Goal: Information Seeking & Learning: Learn about a topic

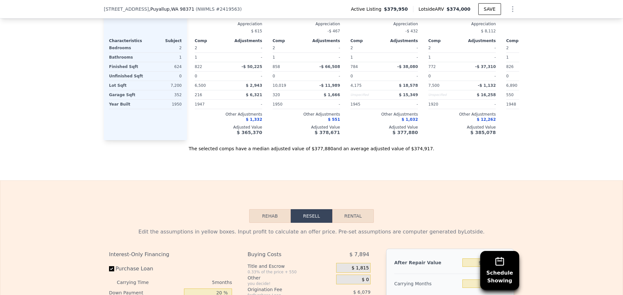
scroll to position [938, 0]
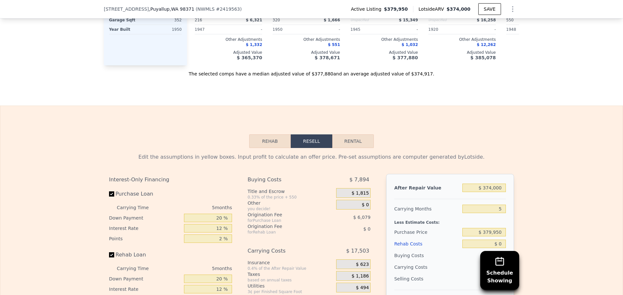
click at [351, 146] on button "Rental" at bounding box center [353, 142] width 42 height 14
select select "30"
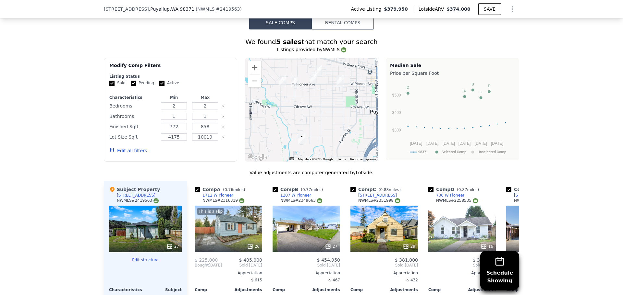
scroll to position [517, 0]
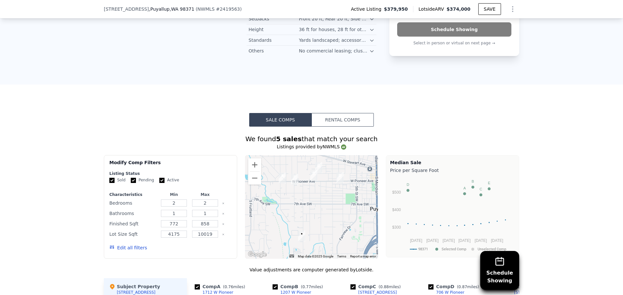
click at [334, 123] on button "Rental Comps" at bounding box center [342, 120] width 62 height 14
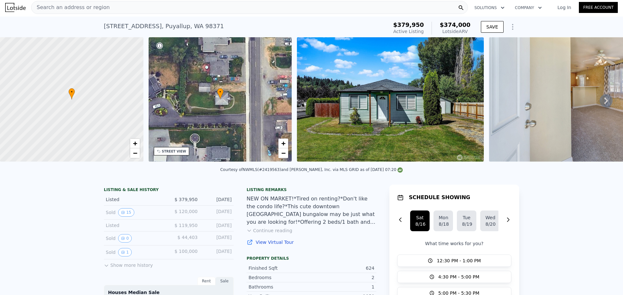
scroll to position [0, 0]
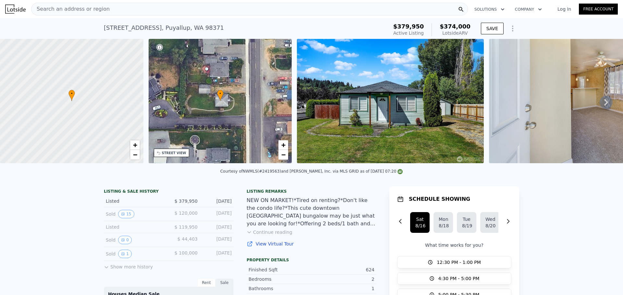
click at [122, 7] on div "Search an address or region" at bounding box center [249, 9] width 436 height 13
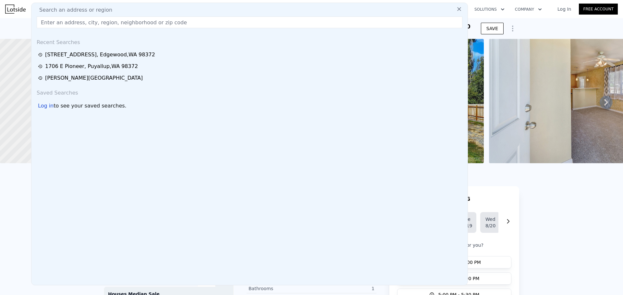
click at [97, 24] on input "text" at bounding box center [249, 23] width 425 height 12
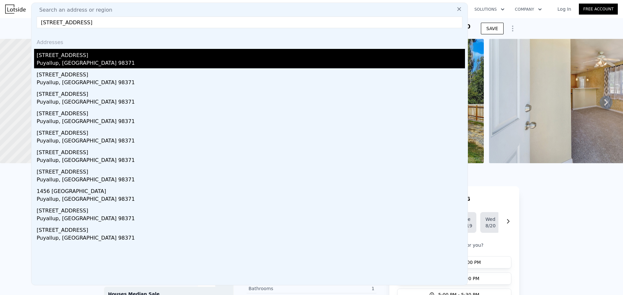
type input "[STREET_ADDRESS]"
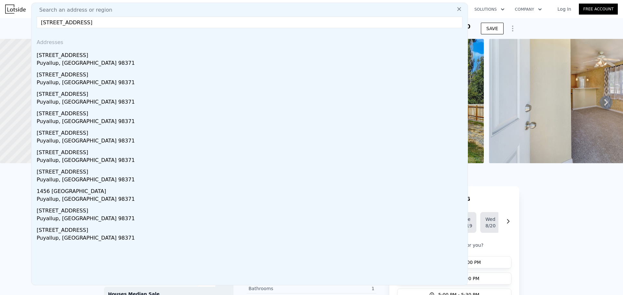
click at [62, 58] on div "[STREET_ADDRESS]" at bounding box center [251, 54] width 428 height 10
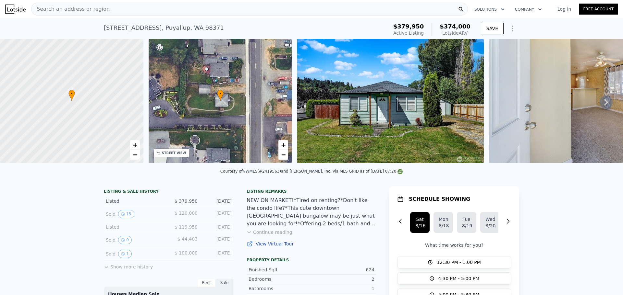
type input "$ 3,650"
type input "5"
type input "1560"
type input "2818"
type input "14450"
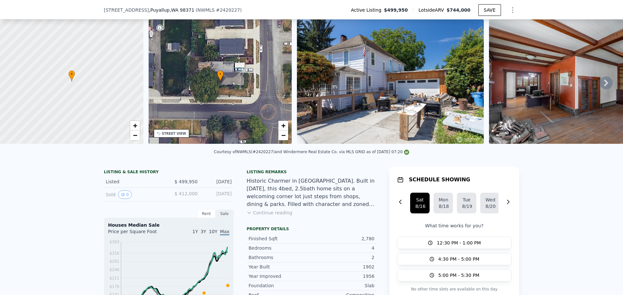
scroll to position [30, 0]
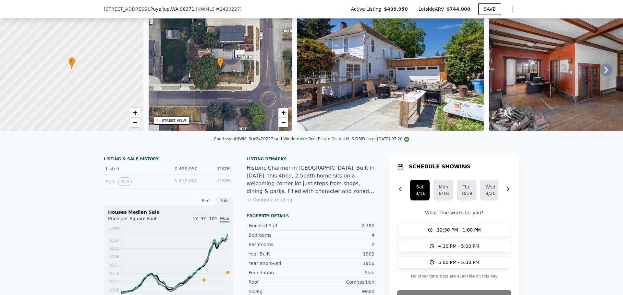
click at [506, 74] on img at bounding box center [582, 68] width 187 height 125
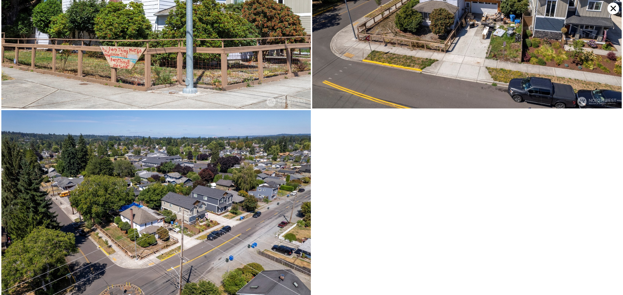
scroll to position [2173, 0]
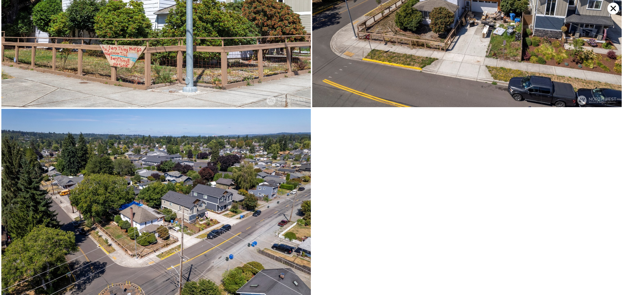
click at [611, 12] on icon at bounding box center [613, 9] width 12 height 12
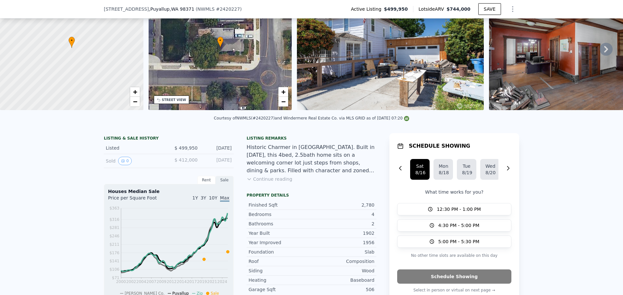
scroll to position [63, 0]
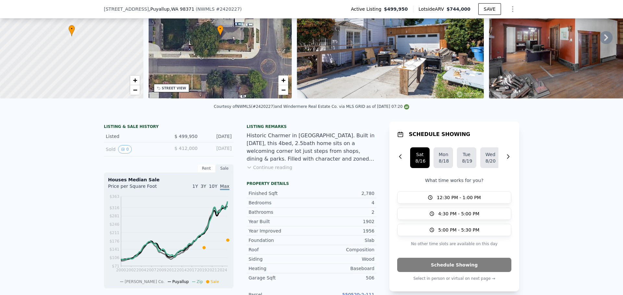
click at [266, 171] on button "Continue reading" at bounding box center [269, 167] width 46 height 6
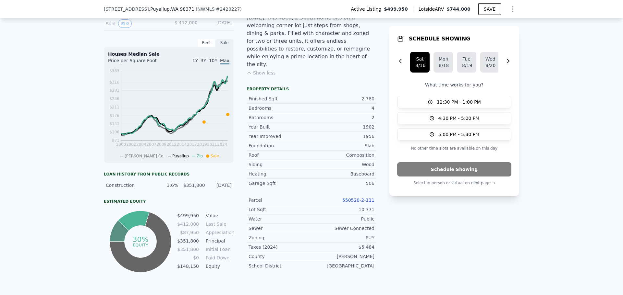
scroll to position [192, 0]
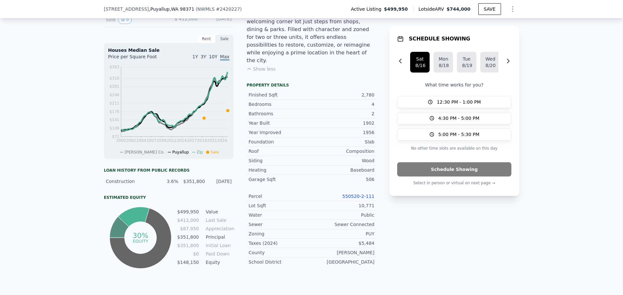
click at [368, 194] on link "550520-2-111" at bounding box center [358, 196] width 32 height 5
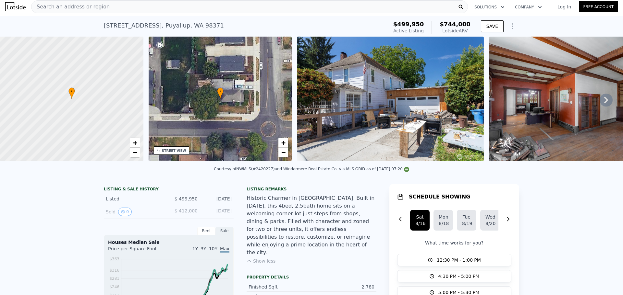
scroll to position [0, 0]
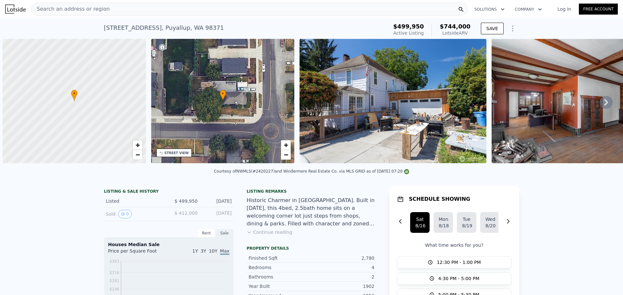
scroll to position [0, 3]
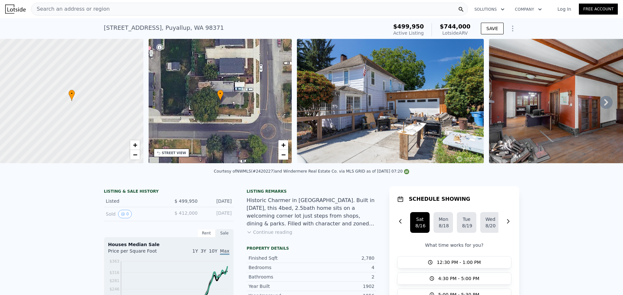
click at [88, 11] on span "Search an address or region" at bounding box center [70, 9] width 78 height 8
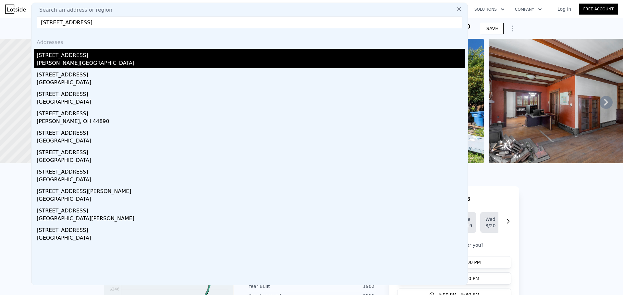
type input "416 emerald st"
click at [75, 53] on div "416 Emerald St" at bounding box center [251, 54] width 428 height 10
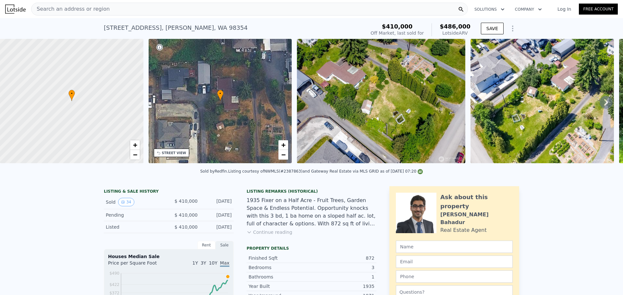
click at [252, 236] on button "Continue reading" at bounding box center [269, 232] width 46 height 6
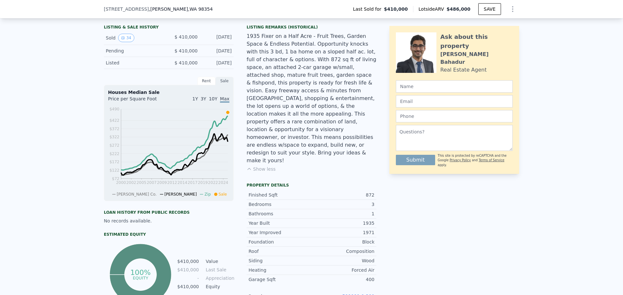
scroll to position [227, 0]
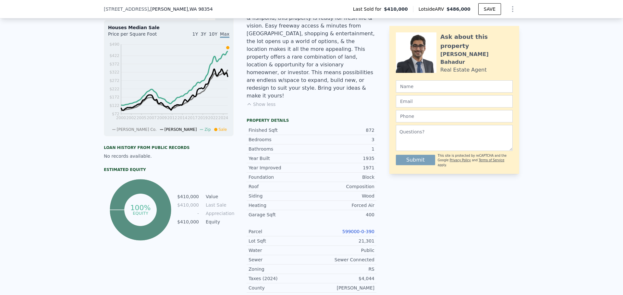
click at [355, 229] on link "599000-0-390" at bounding box center [358, 231] width 32 height 5
